Goal: Transaction & Acquisition: Purchase product/service

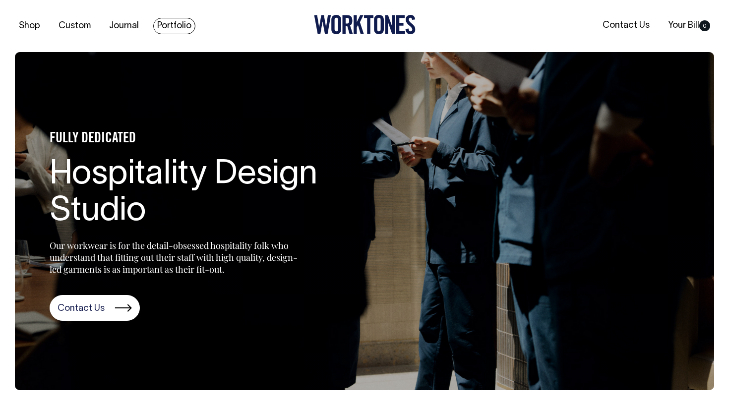
click at [176, 23] on link "Portfolio" at bounding box center [174, 26] width 42 height 16
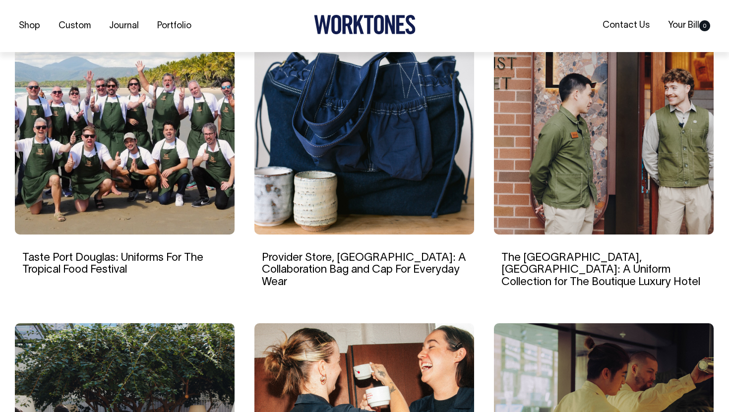
scroll to position [665, 0]
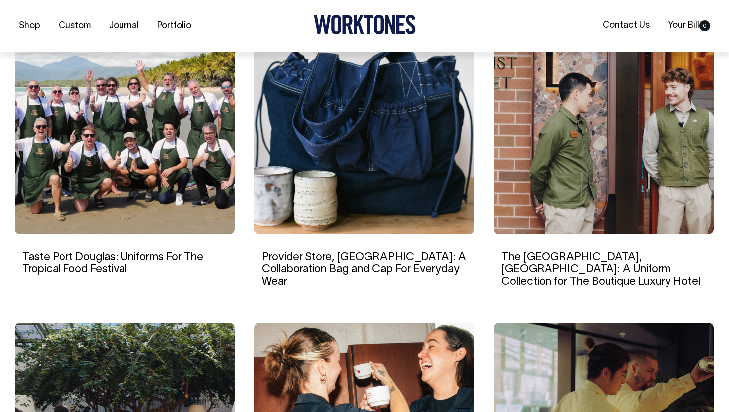
click at [556, 169] on img at bounding box center [604, 138] width 220 height 191
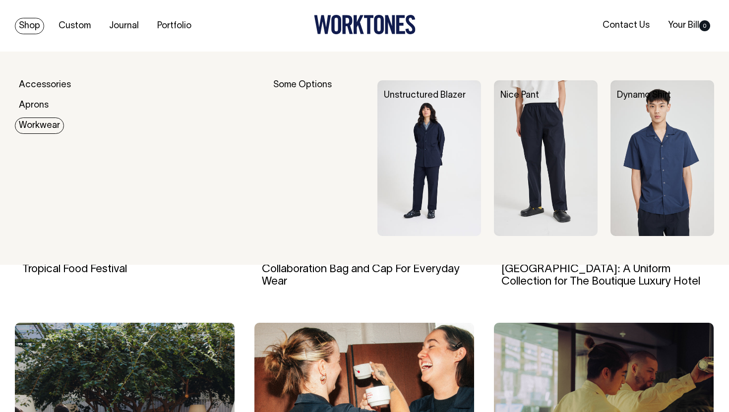
click at [49, 121] on link "Workwear" at bounding box center [39, 126] width 49 height 16
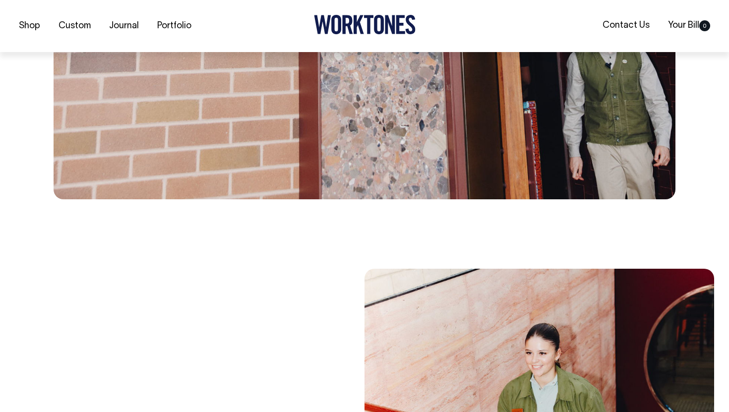
scroll to position [3149, 0]
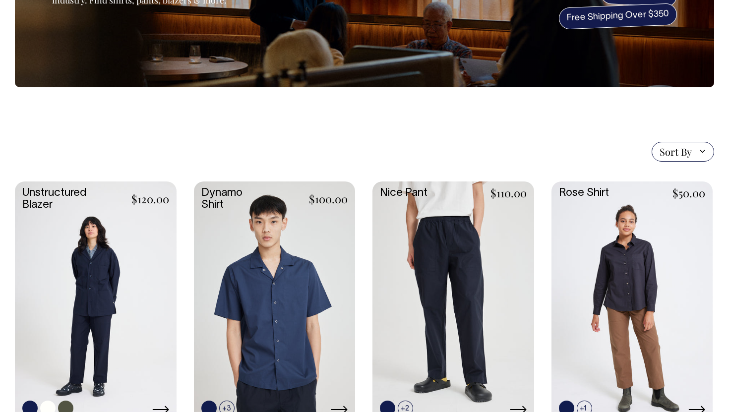
click at [112, 283] on link at bounding box center [96, 302] width 162 height 240
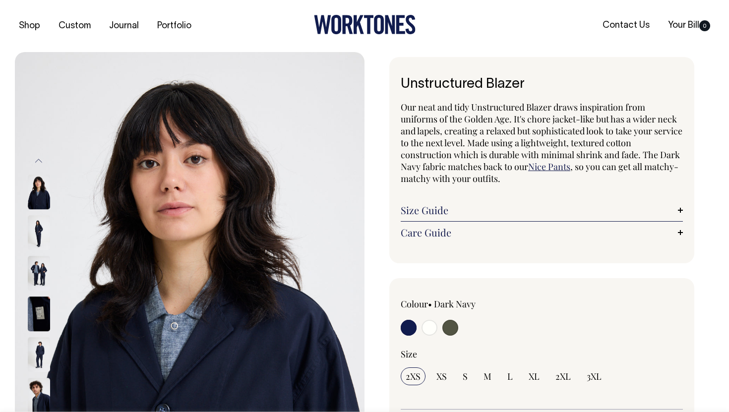
click at [455, 325] on input "radio" at bounding box center [451, 328] width 16 height 16
radio input "true"
select select "Olive"
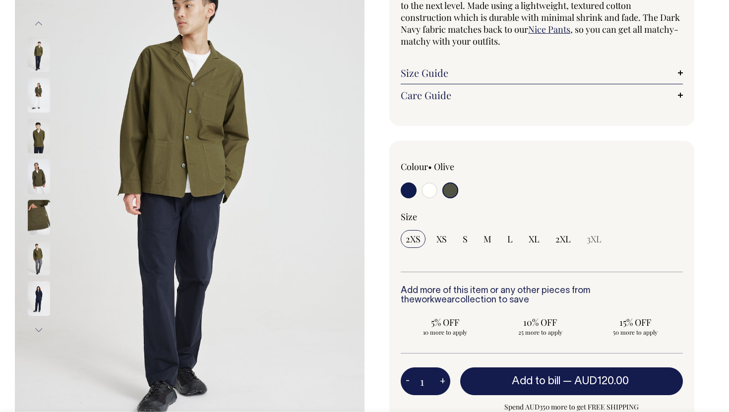
scroll to position [138, 0]
